Goal: Task Accomplishment & Management: Use online tool/utility

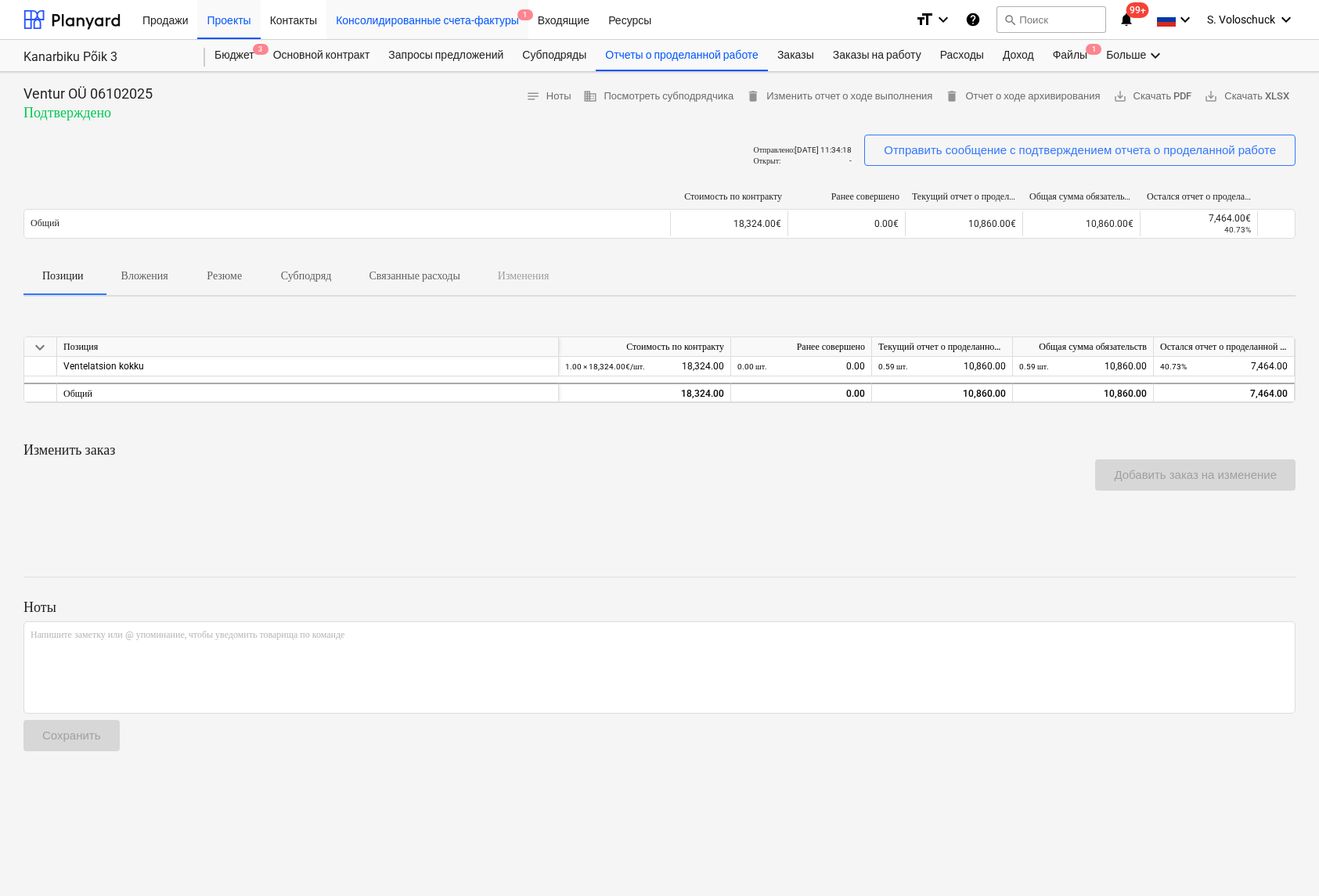
click at [439, 24] on div "Консолидированные счета-фактуры 1" at bounding box center [427, 19] width 202 height 40
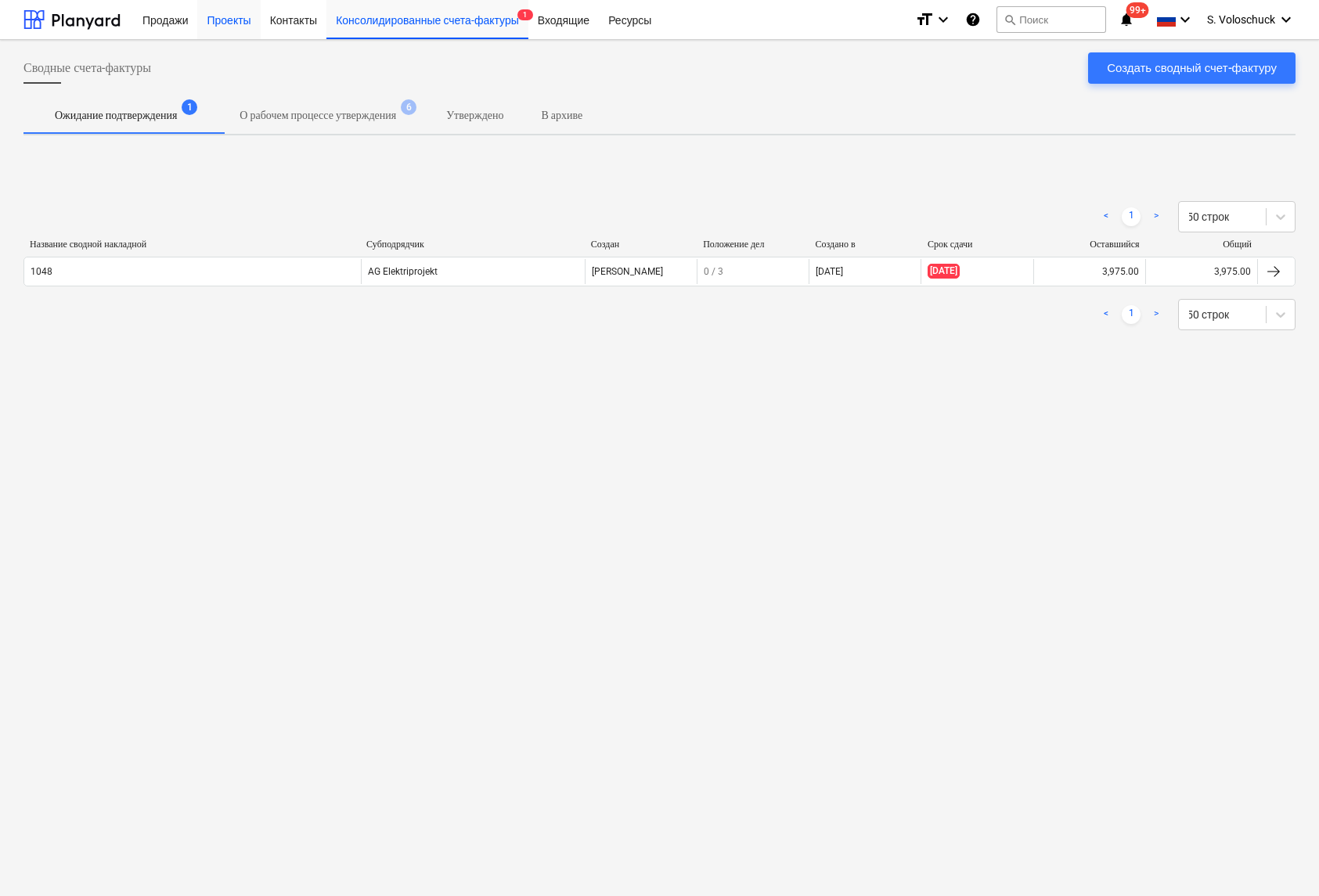
click at [249, 18] on div "Проекты" at bounding box center [228, 19] width 63 height 40
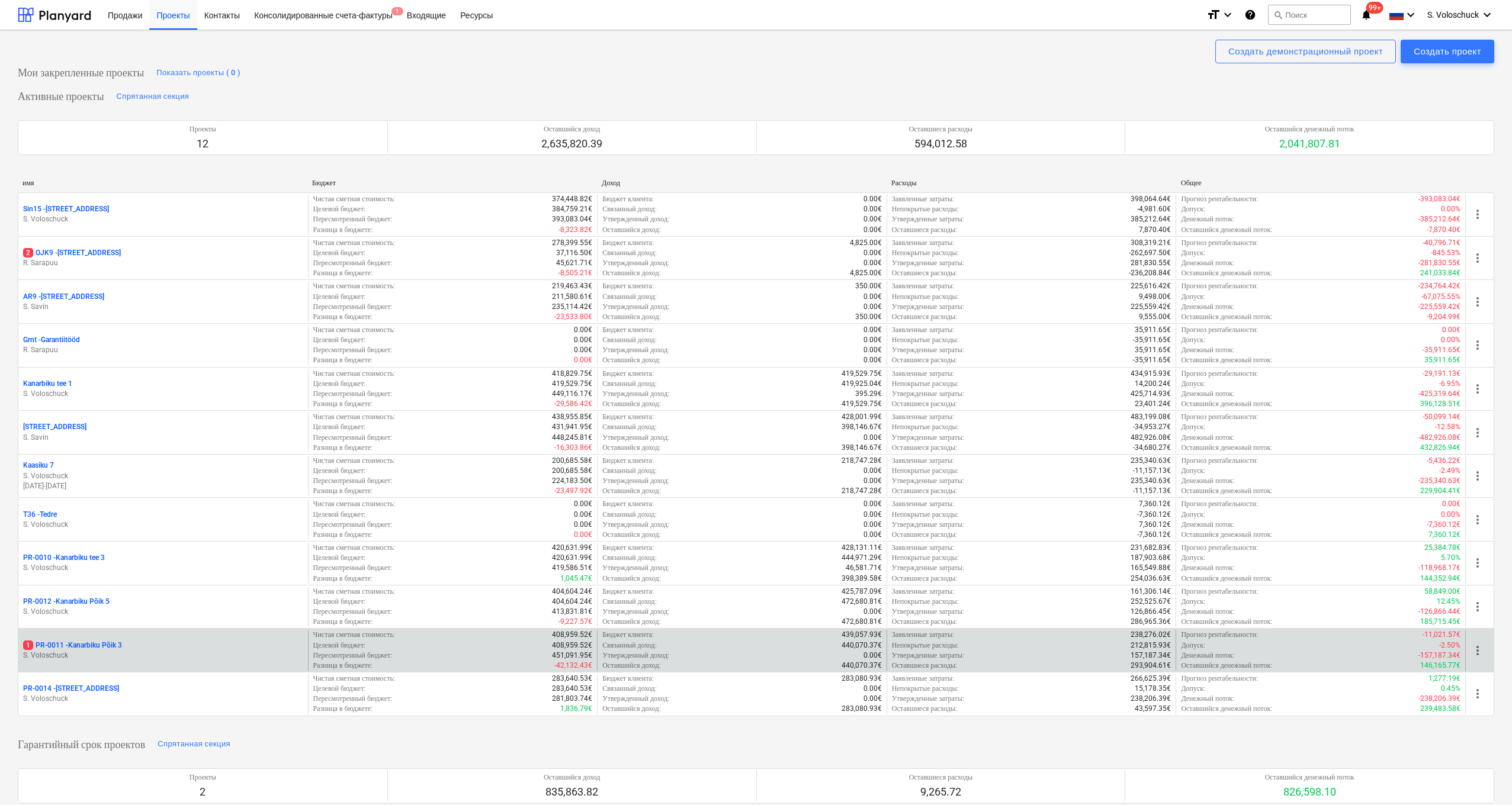
click at [149, 651] on p "S. Voloschuck" at bounding box center [163, 655] width 280 height 10
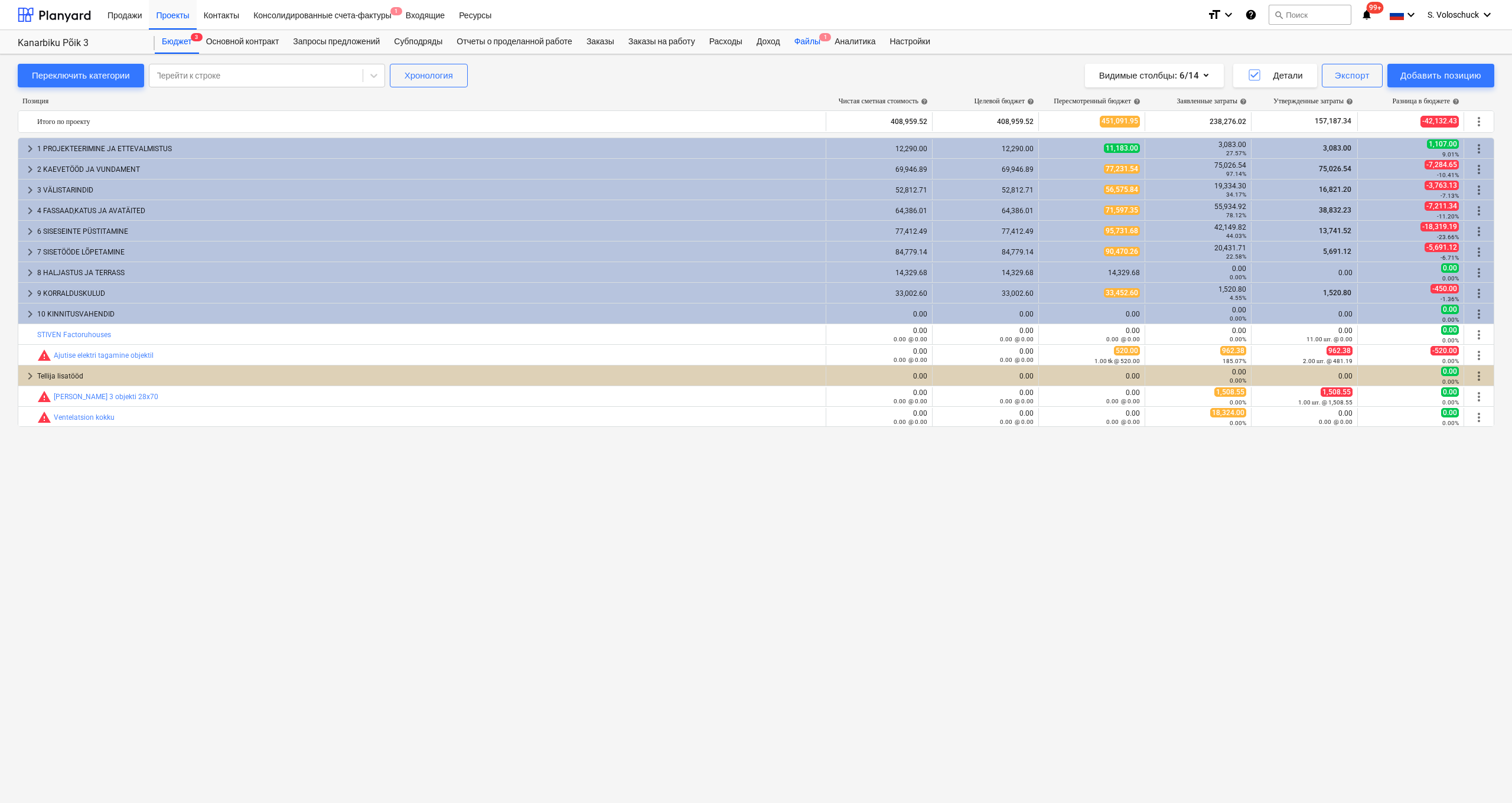
click at [824, 41] on div "Файлы 1" at bounding box center [808, 41] width 41 height 23
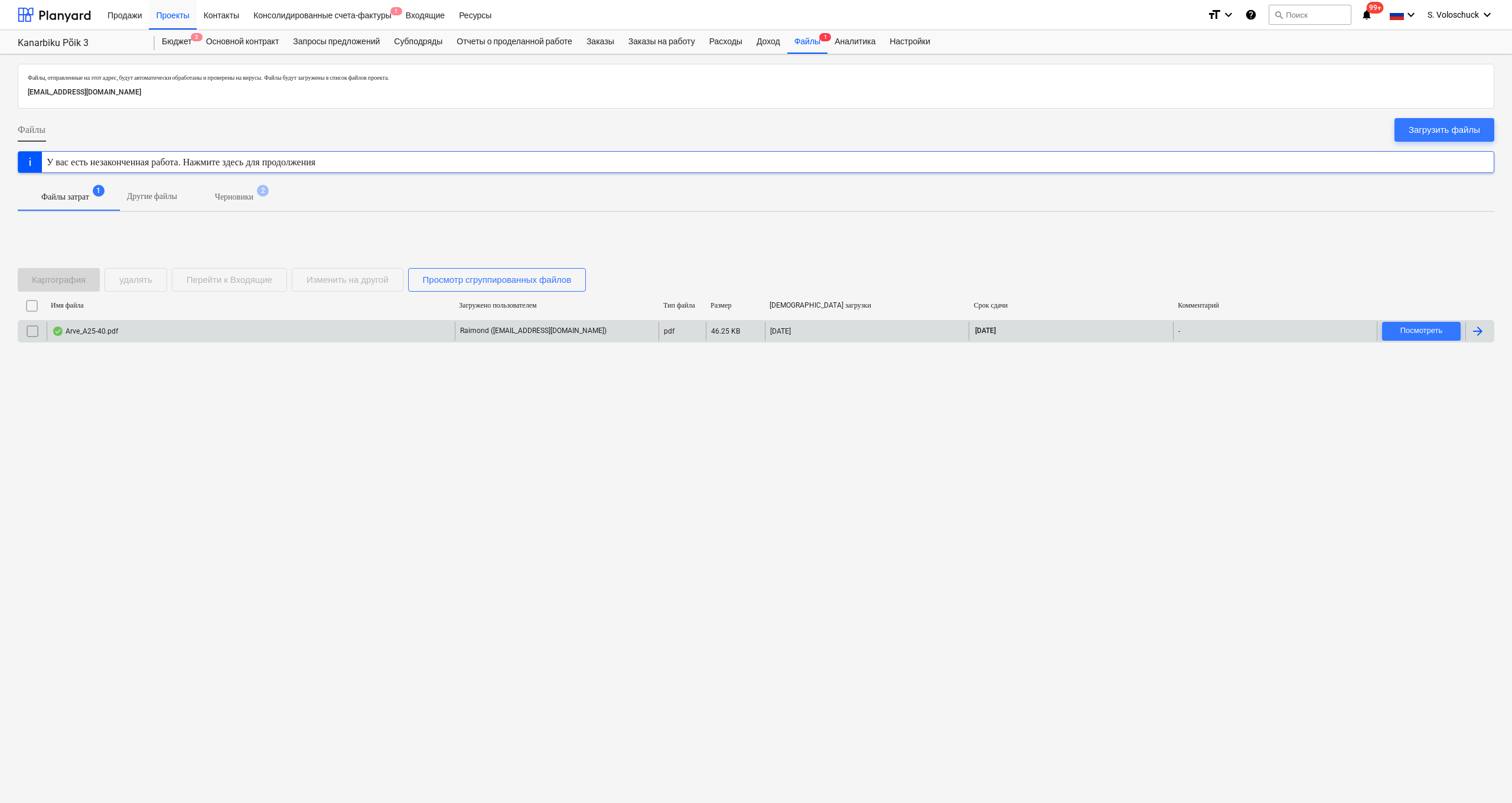
click at [434, 330] on div "Arve_A25-40.pdf" at bounding box center [251, 331] width 408 height 19
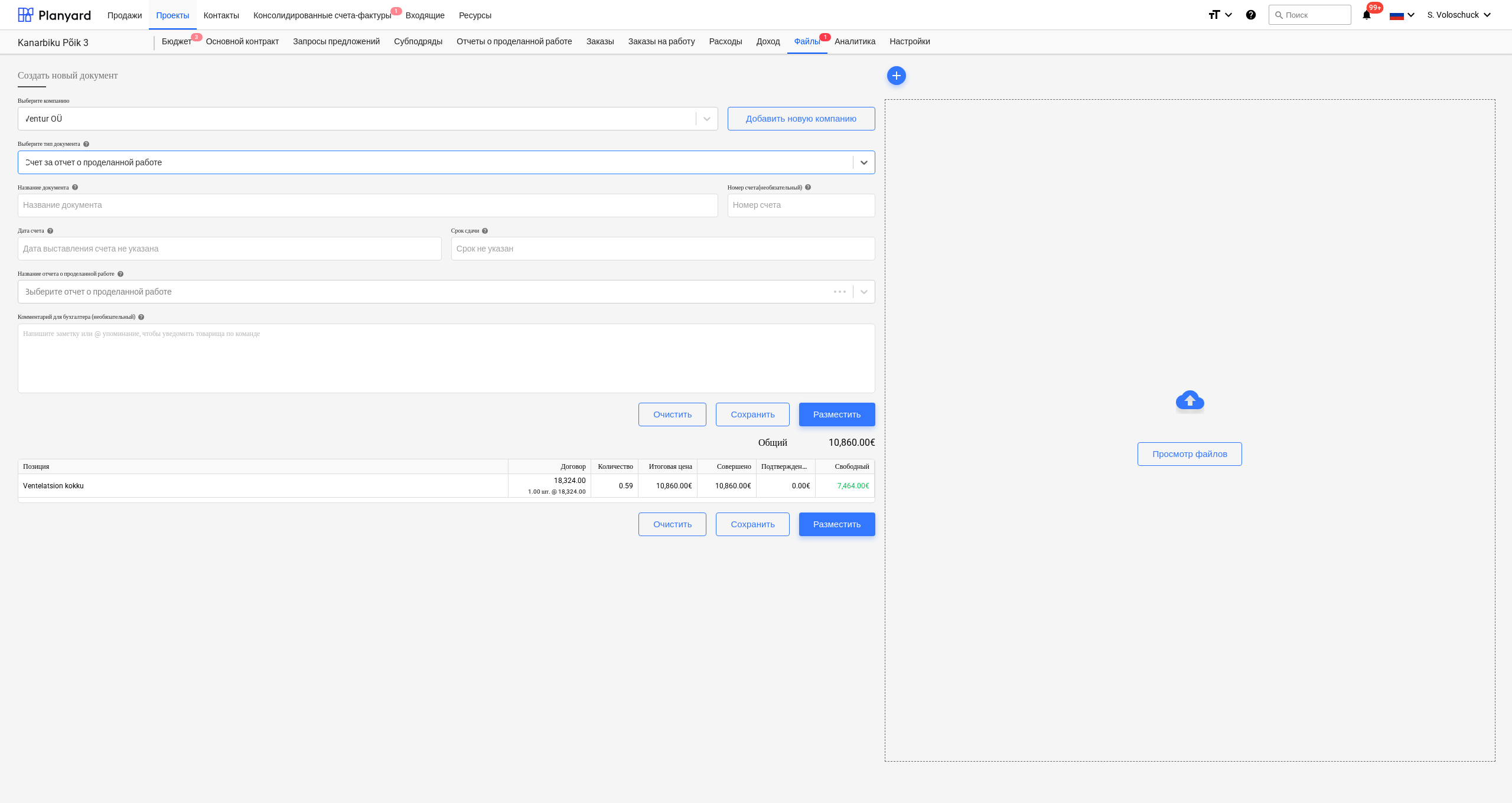
type input "A25-40"
type input "[DATE]"
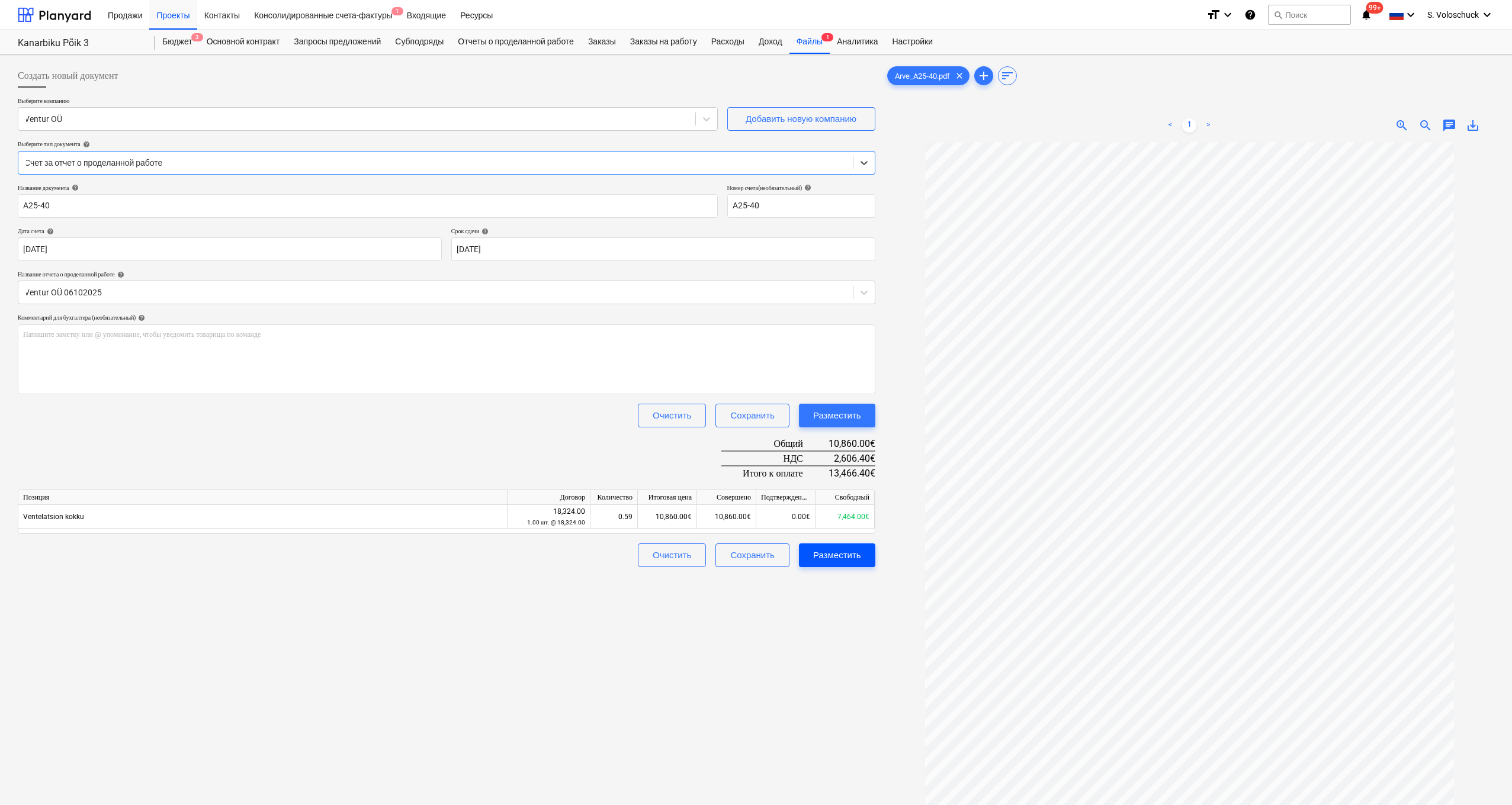
click at [854, 553] on div "Разместить" at bounding box center [837, 555] width 48 height 15
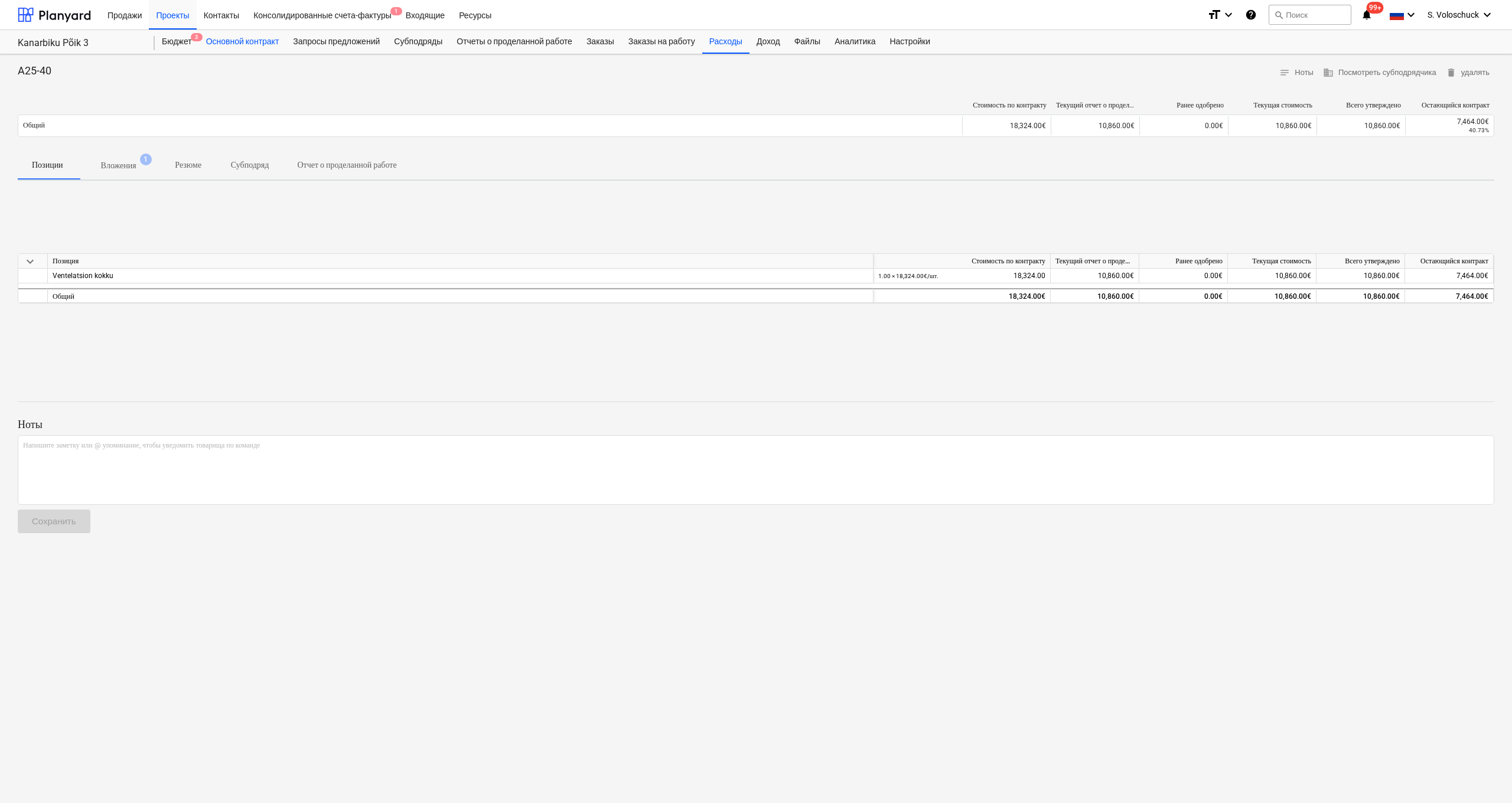
click at [234, 44] on div "Основной контракт" at bounding box center [242, 41] width 87 height 23
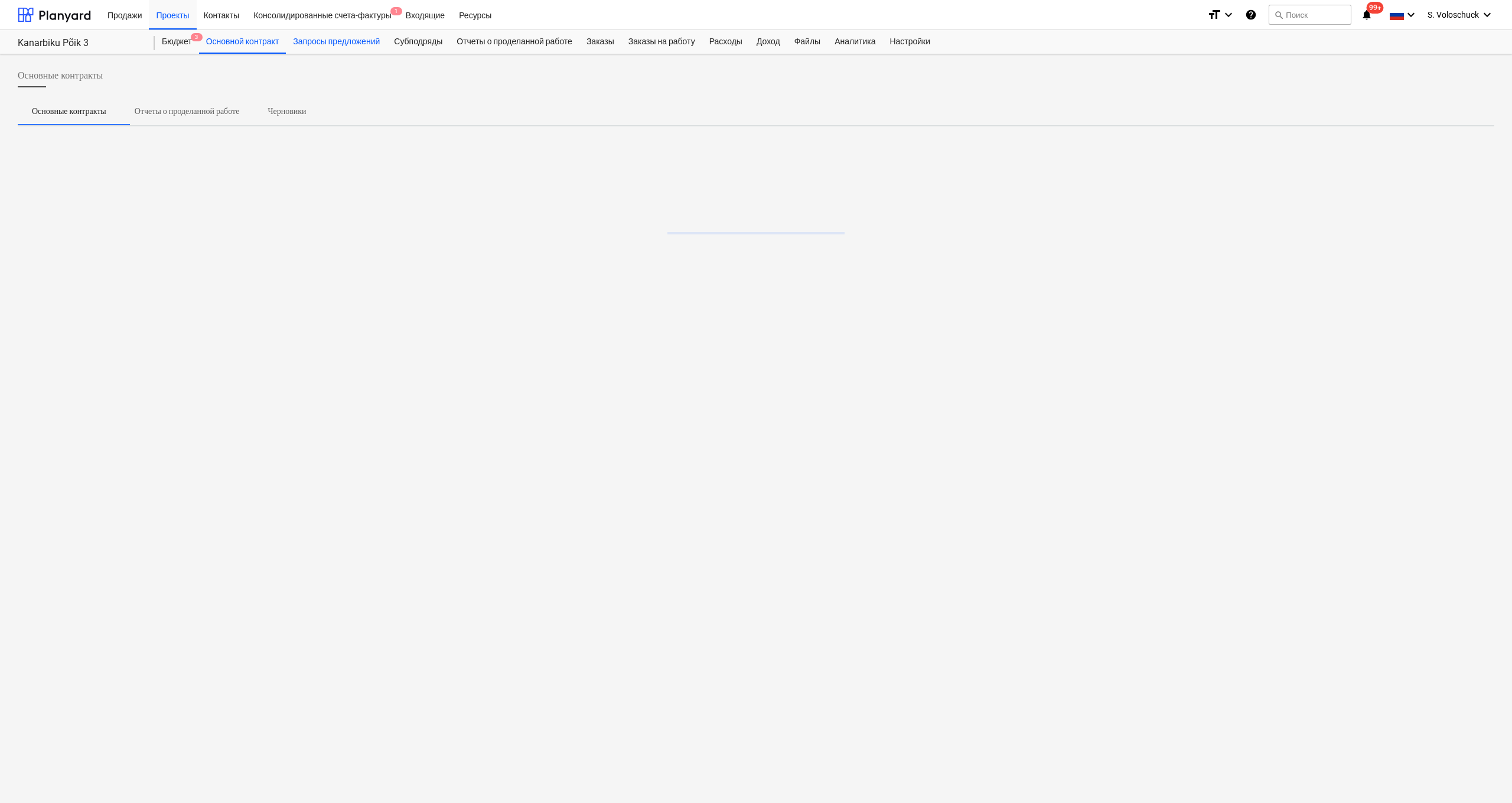
click at [365, 43] on div "Запросы предложений" at bounding box center [336, 41] width 101 height 23
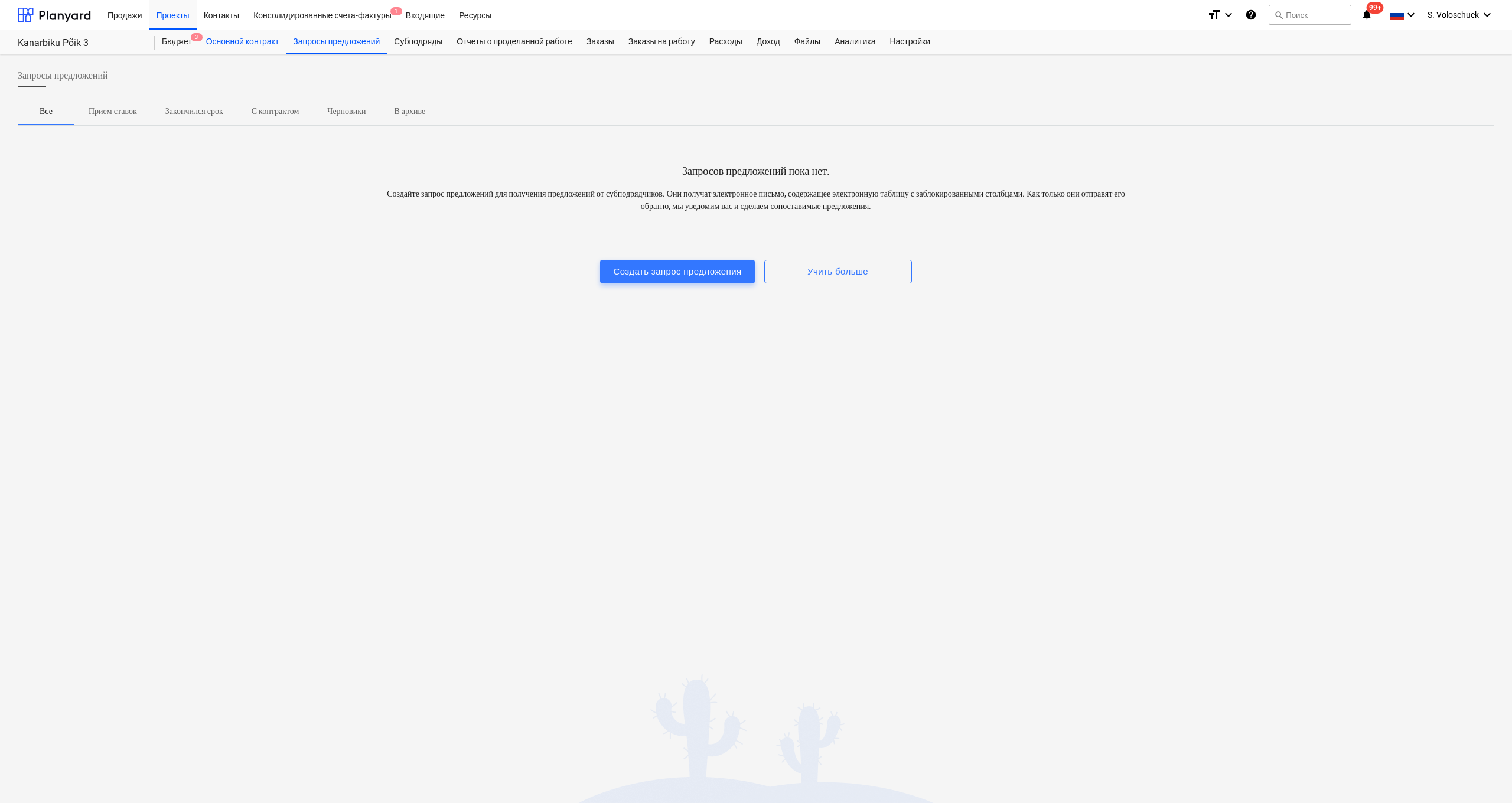
drag, startPoint x: 251, startPoint y: 41, endPoint x: 282, endPoint y: 43, distance: 31.1
click at [251, 42] on div "Основной контракт" at bounding box center [242, 41] width 87 height 23
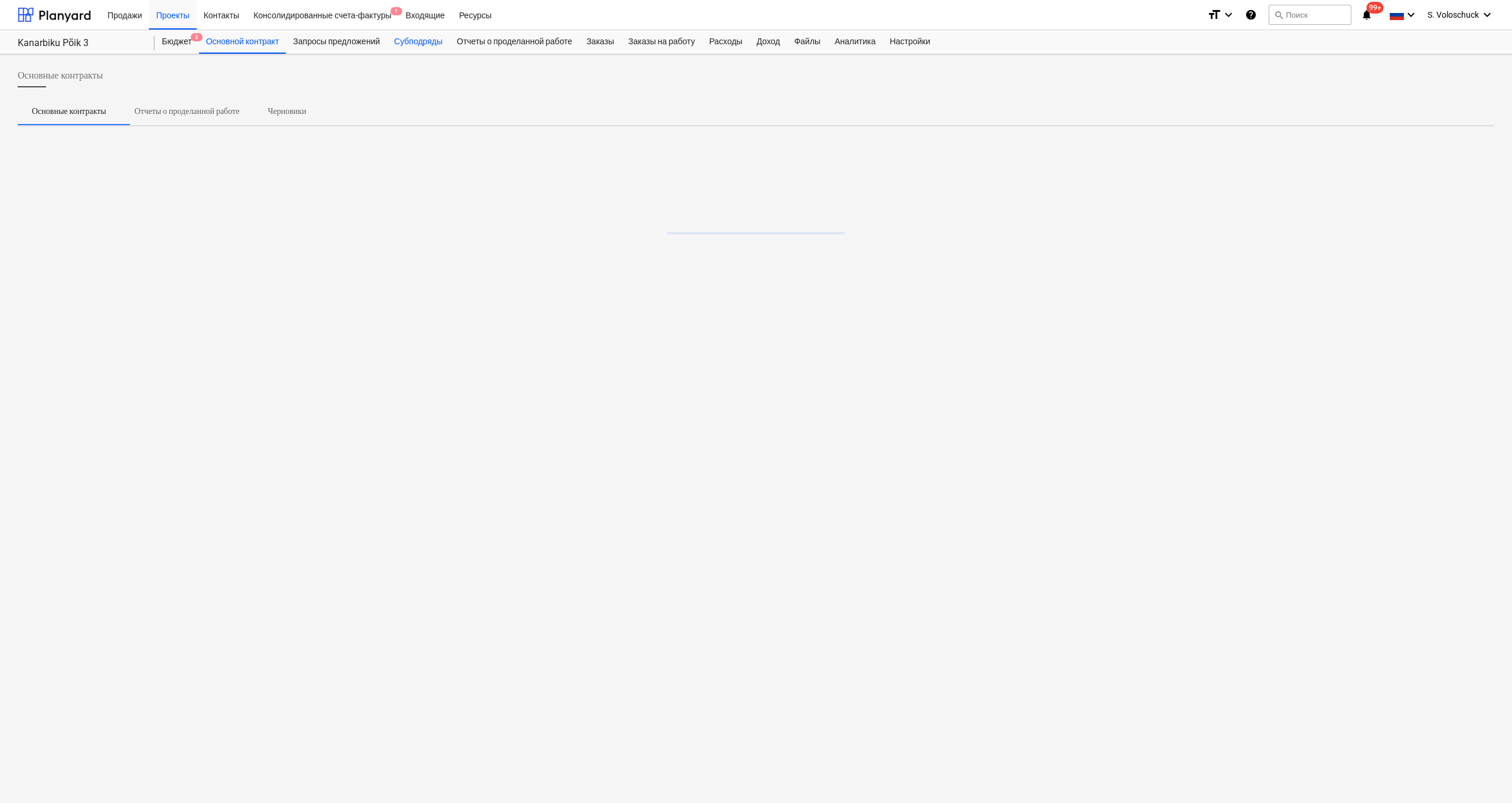
click at [430, 46] on div "Субподряды" at bounding box center [417, 41] width 62 height 23
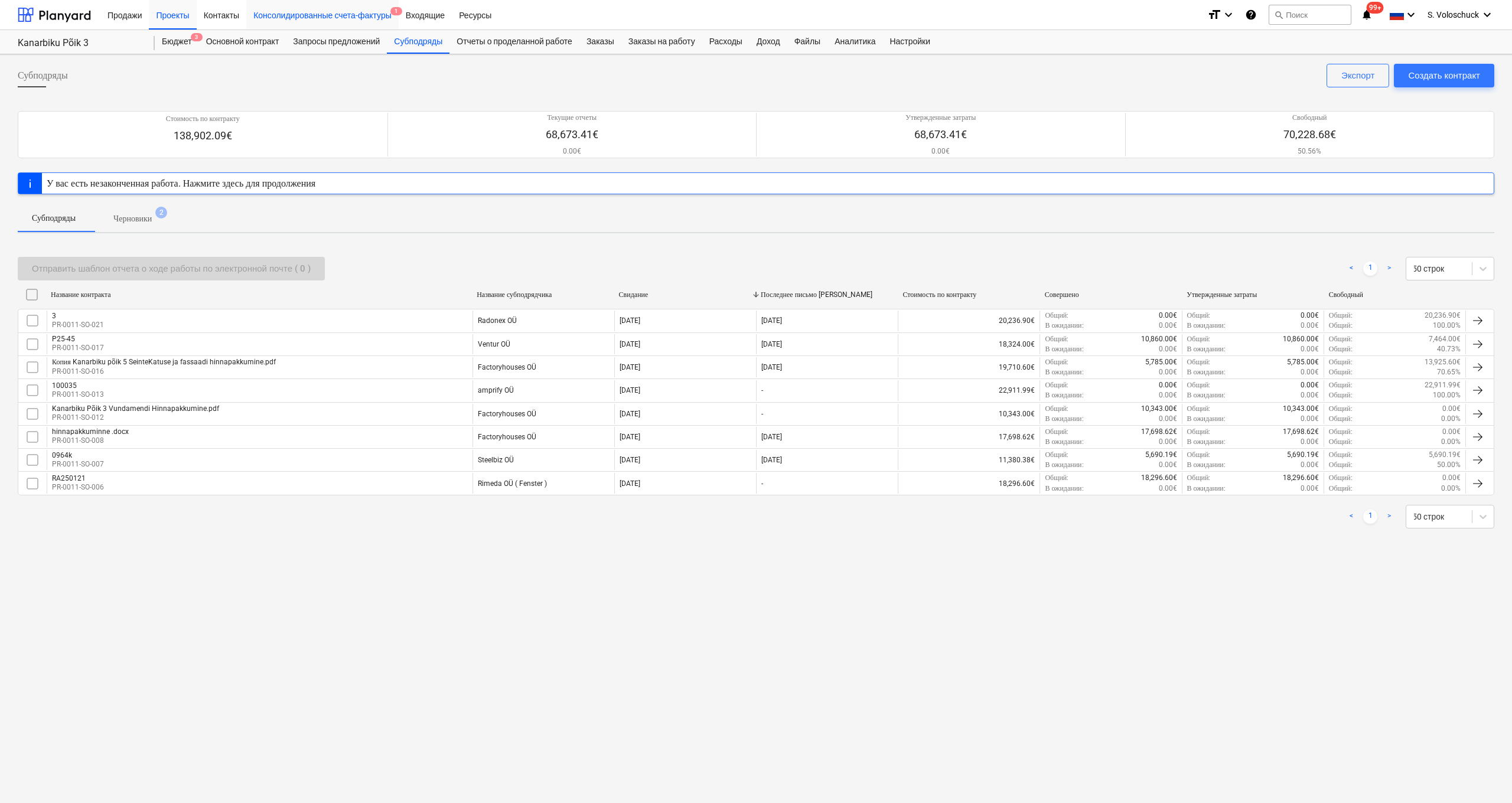
click at [346, 17] on div "Консолидированные счета-фактуры 1" at bounding box center [322, 14] width 152 height 30
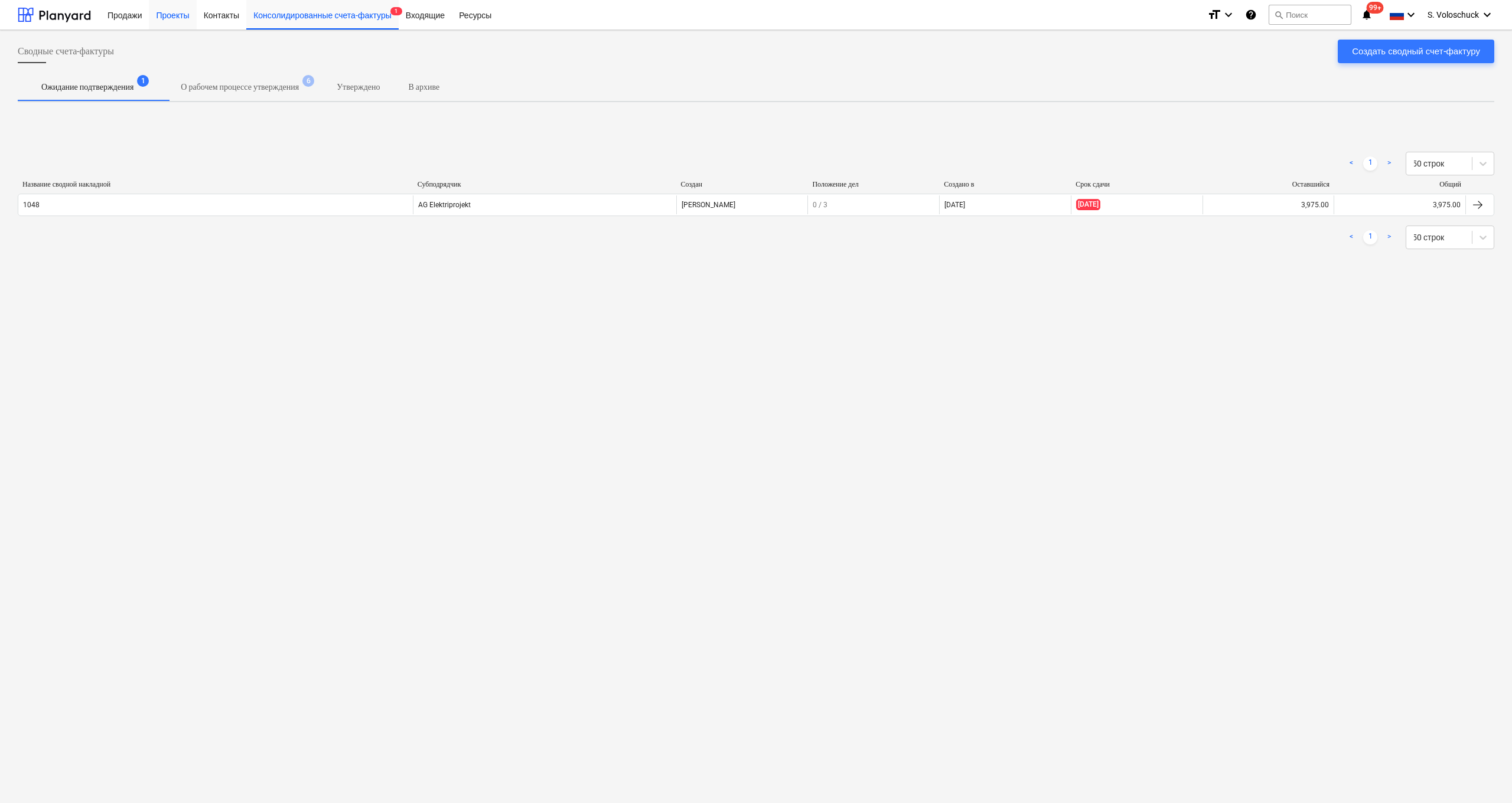
click at [185, 15] on div "Проекты" at bounding box center [172, 14] width 47 height 30
